Goal: Navigation & Orientation: Find specific page/section

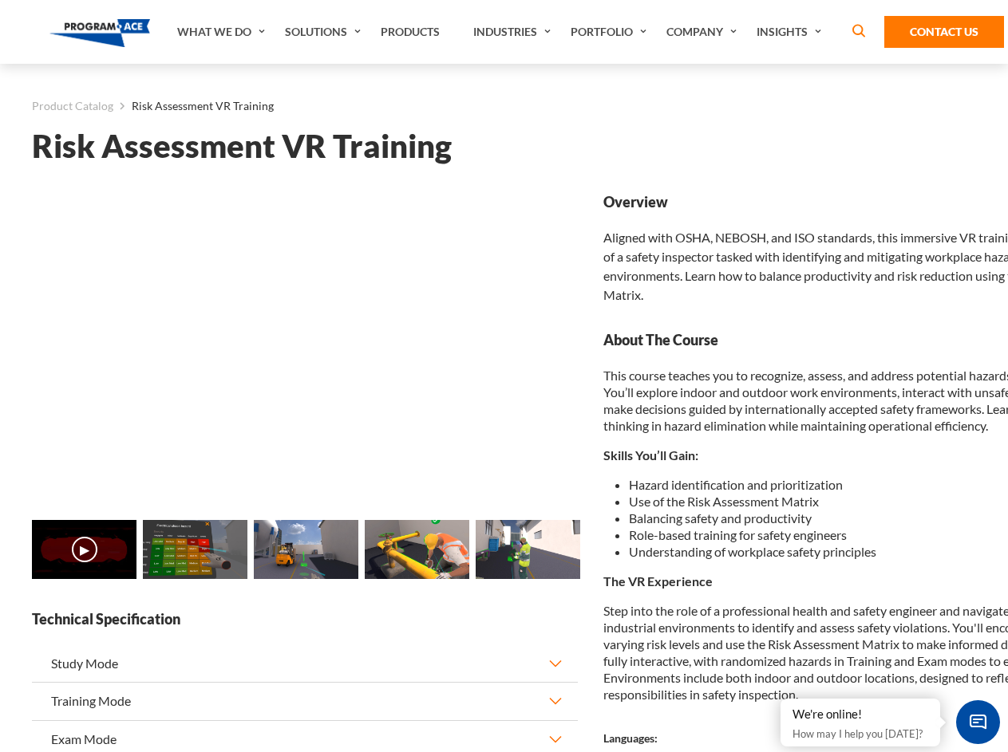
click at [325, 32] on link "Solutions" at bounding box center [325, 32] width 96 height 64
click at [0, 0] on div "AI & Computer Vision Solutions Computer Vision Quality Control AI tools for fas…" at bounding box center [0, 0] width 0 height 0
click at [0, 0] on div "AI & Computer Vision Solutions Virtual Training Solutions Virtual Tour Solution…" at bounding box center [0, 0] width 0 height 0
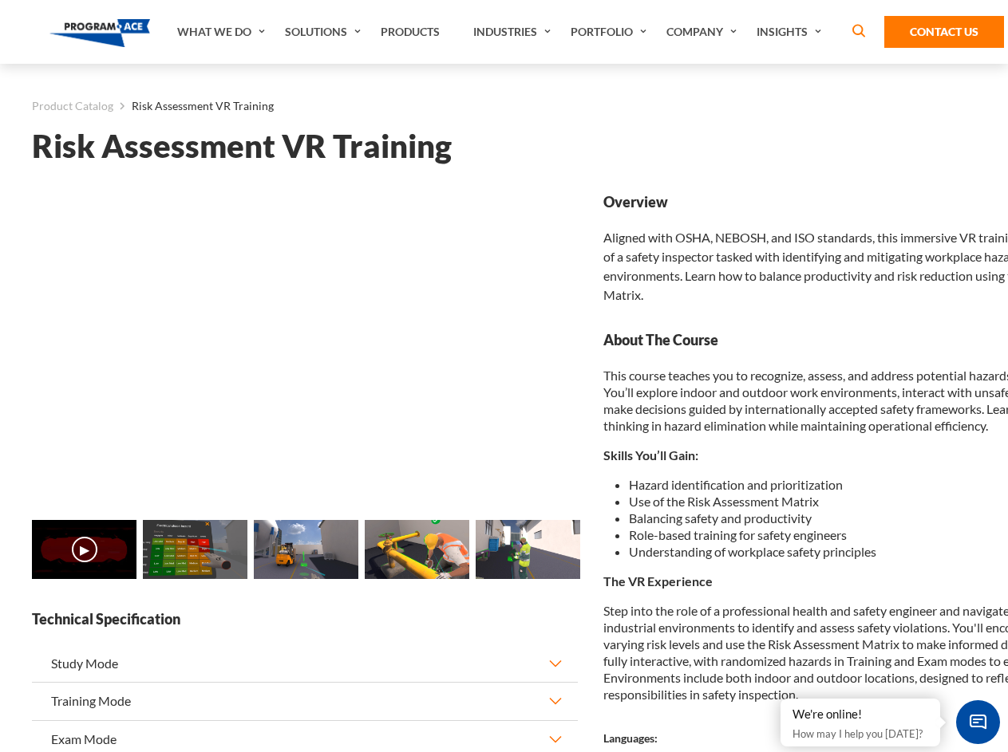
click at [0, 0] on div "AI & Computer Vision Solutions Virtual Training Solutions Virtual Tour Solution…" at bounding box center [0, 0] width 0 height 0
click at [0, 0] on div "AI & Computer Vision Solutions Computer Vision Quality Control AI tools for fas…" at bounding box center [0, 0] width 0 height 0
